Goal: Find specific page/section: Find specific page/section

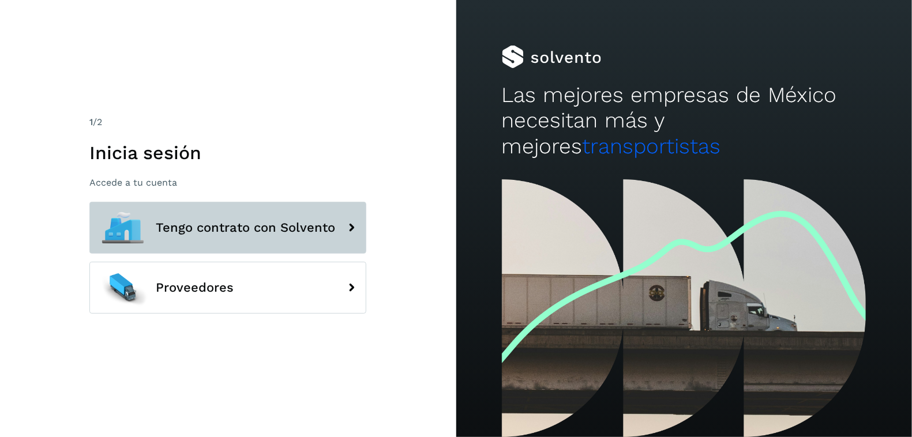
click at [216, 227] on span "Tengo contrato con Solvento" at bounding box center [245, 228] width 179 height 14
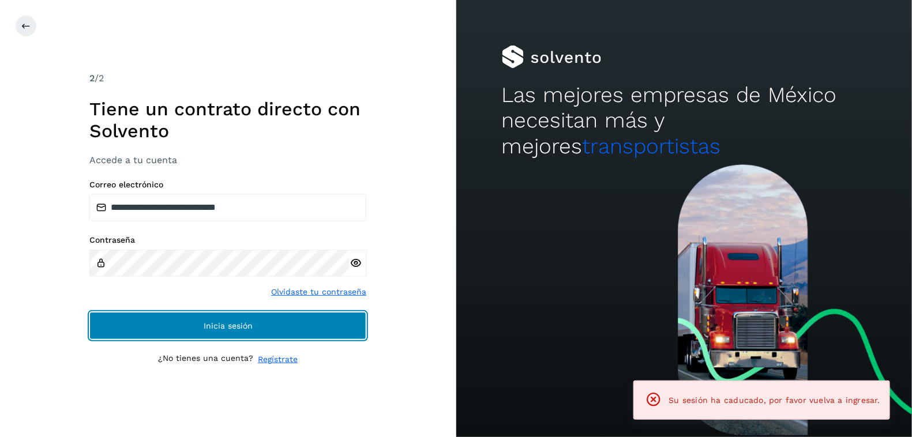
click at [225, 324] on span "Inicia sesión" at bounding box center [228, 326] width 49 height 8
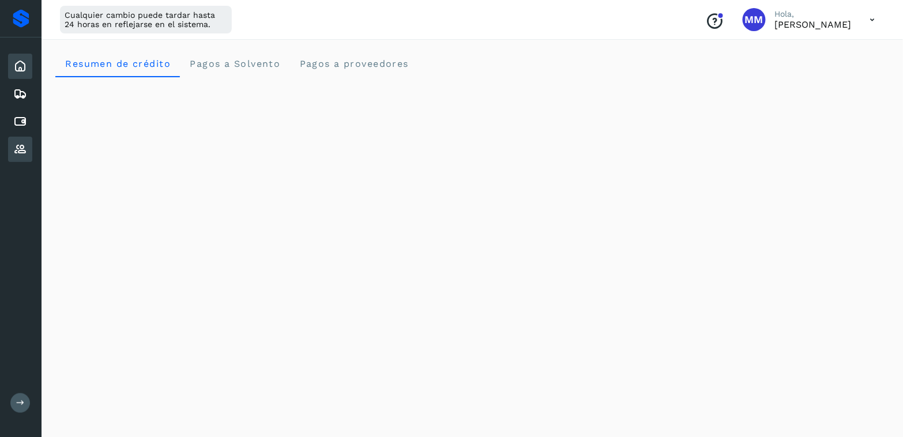
click at [20, 143] on icon at bounding box center [20, 149] width 14 height 14
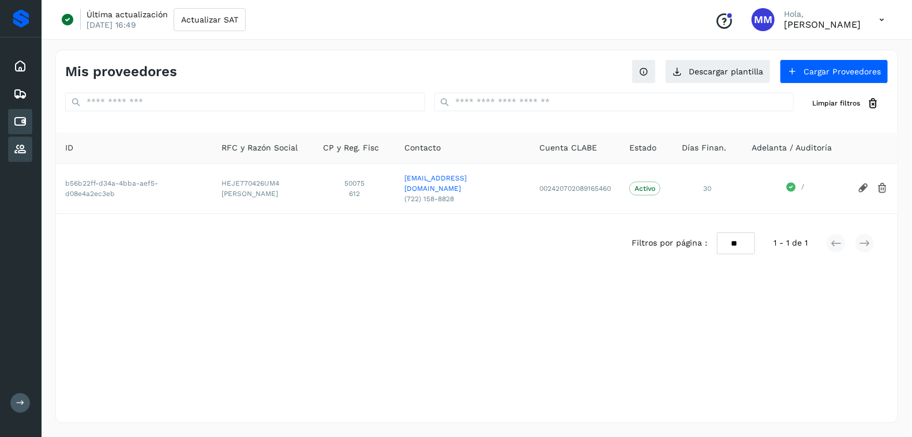
click at [29, 120] on div "Cuentas por pagar" at bounding box center [20, 121] width 24 height 25
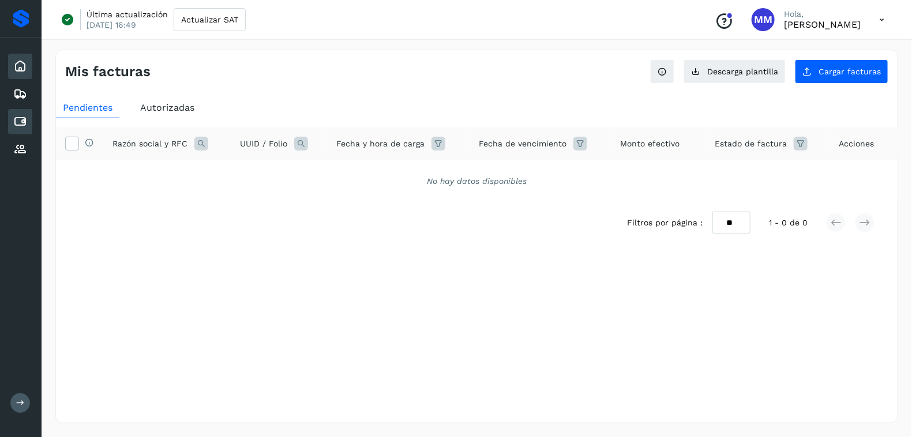
click at [22, 67] on icon at bounding box center [20, 66] width 14 height 14
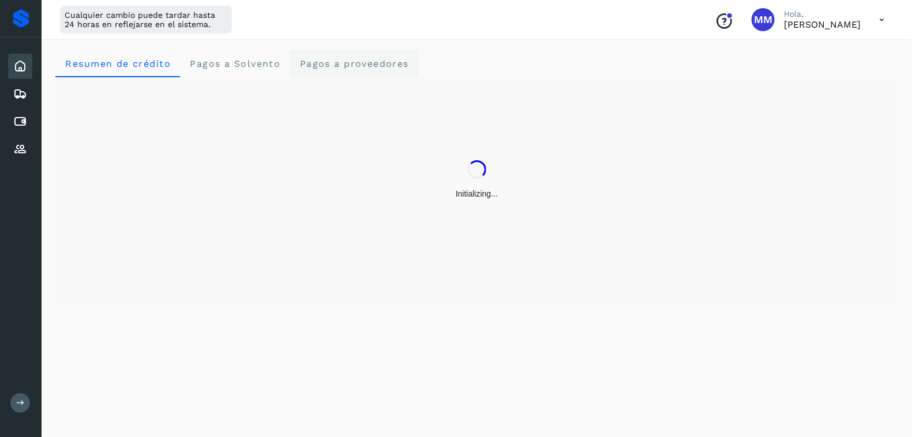
click at [343, 63] on span "Pagos a proveedores" at bounding box center [354, 63] width 110 height 11
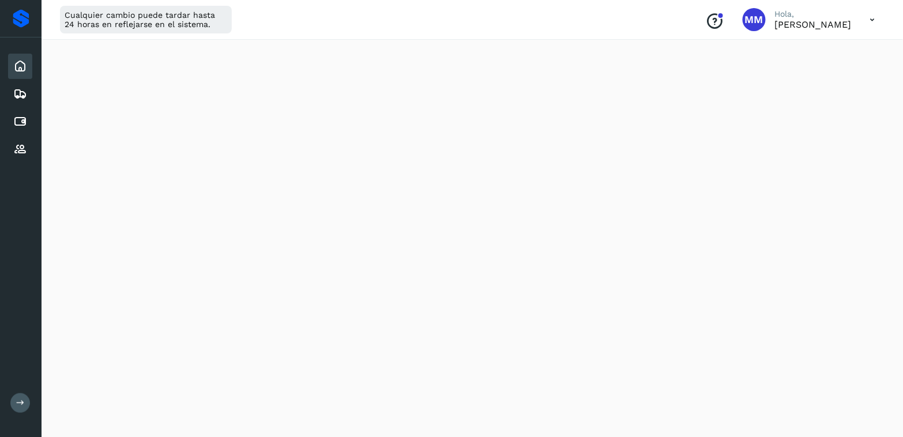
scroll to position [288, 0]
